Goal: Information Seeking & Learning: Learn about a topic

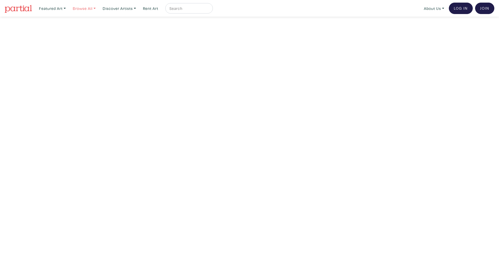
click at [68, 6] on link "Browse All" at bounding box center [52, 8] width 31 height 11
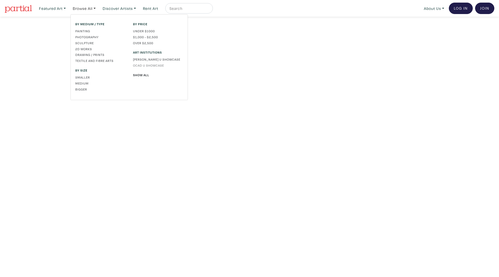
click at [161, 64] on link "OCAD U Showcase" at bounding box center [158, 65] width 50 height 5
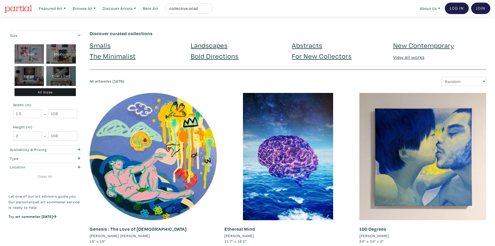
click at [16, 4] on link at bounding box center [18, 8] width 27 height 12
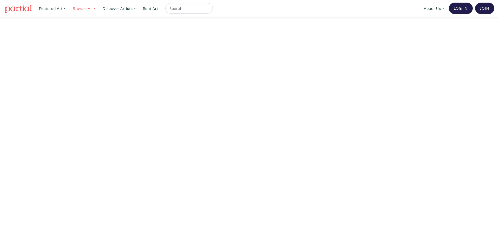
click at [68, 9] on link "Browse All" at bounding box center [52, 8] width 31 height 11
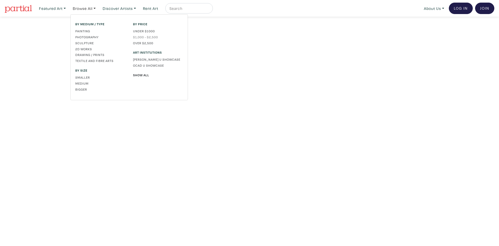
click at [144, 35] on link "$1,000 - $2,500" at bounding box center [158, 37] width 50 height 5
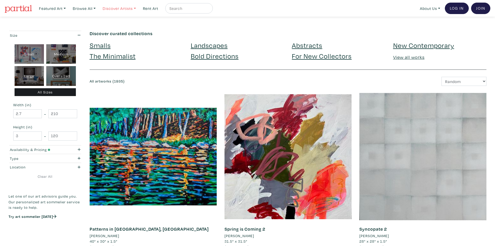
click at [68, 9] on link "Discover Artists" at bounding box center [52, 8] width 31 height 11
click at [125, 39] on div "Newest Pro artists [PERSON_NAME] U Showcase OCAD U Showcase Show all" at bounding box center [126, 39] width 50 height 35
click at [126, 36] on div "Discover curated collections Smalls Landscapes Abstracts New Contemporary The M…" at bounding box center [288, 47] width 397 height 32
click at [68, 10] on link "Discover Artists" at bounding box center [52, 8] width 31 height 11
click at [127, 25] on link "Newest" at bounding box center [126, 24] width 43 height 5
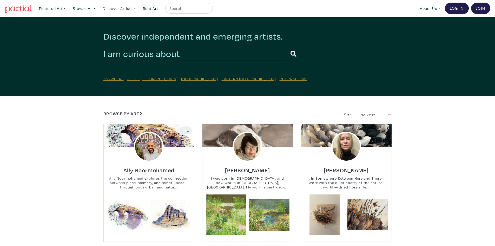
click at [68, 11] on link "Discover Artists" at bounding box center [52, 8] width 31 height 11
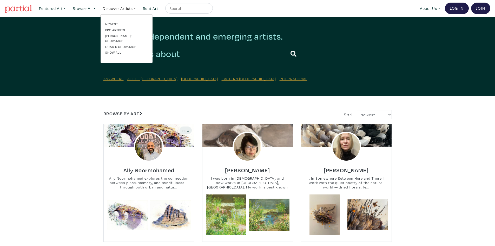
click at [113, 38] on div "Newest Pro artists Emily Carr U Showcase OCAD U Showcase Show all" at bounding box center [126, 39] width 50 height 35
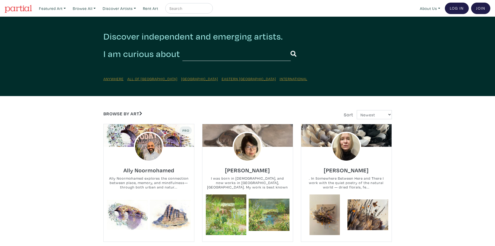
click at [116, 40] on h2 "Discover independent and emerging artists." at bounding box center [247, 36] width 288 height 11
click at [68, 5] on link "Discover Artists" at bounding box center [52, 8] width 31 height 11
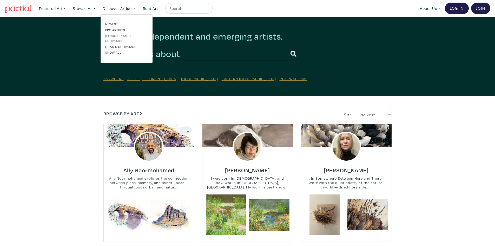
click at [121, 36] on link "[PERSON_NAME] U Showcase" at bounding box center [126, 38] width 43 height 10
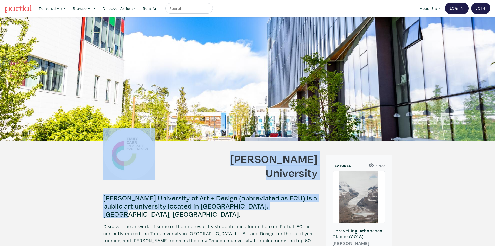
drag, startPoint x: 155, startPoint y: 35, endPoint x: 291, endPoint y: 208, distance: 220.2
click at [292, 208] on h4 "Emily Carr University of Art + Design (abbreviated as ECU) is a public art univ…" at bounding box center [210, 206] width 214 height 24
click at [11, 6] on img at bounding box center [18, 9] width 27 height 8
